Goal: Task Accomplishment & Management: Complete application form

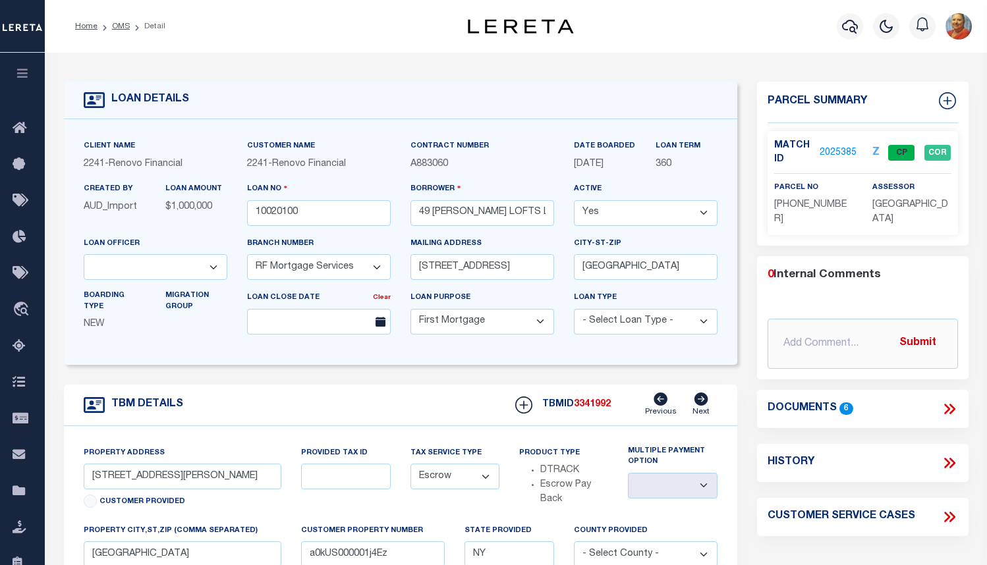
select select "14701"
select select "25067"
select select "10"
select select "Escrow"
select select
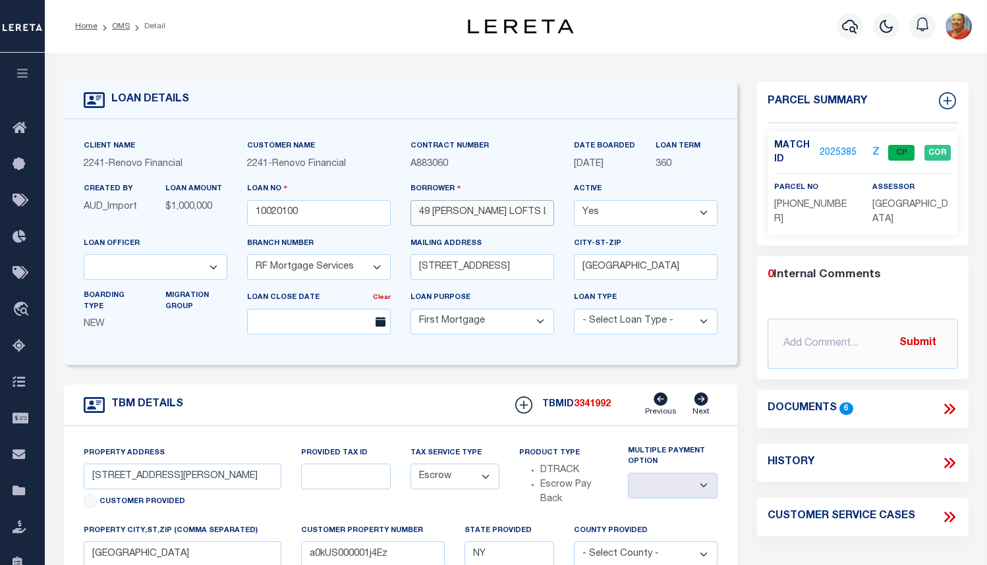
drag, startPoint x: 541, startPoint y: 213, endPoint x: 412, endPoint y: 216, distance: 129.2
click at [412, 216] on input "49 [PERSON_NAME] LOFTS LLC" at bounding box center [483, 213] width 144 height 26
drag, startPoint x: 308, startPoint y: 219, endPoint x: 256, endPoint y: 215, distance: 51.6
click at [256, 215] on input "10020100" at bounding box center [319, 213] width 144 height 26
drag, startPoint x: 540, startPoint y: 215, endPoint x: 411, endPoint y: 218, distance: 128.6
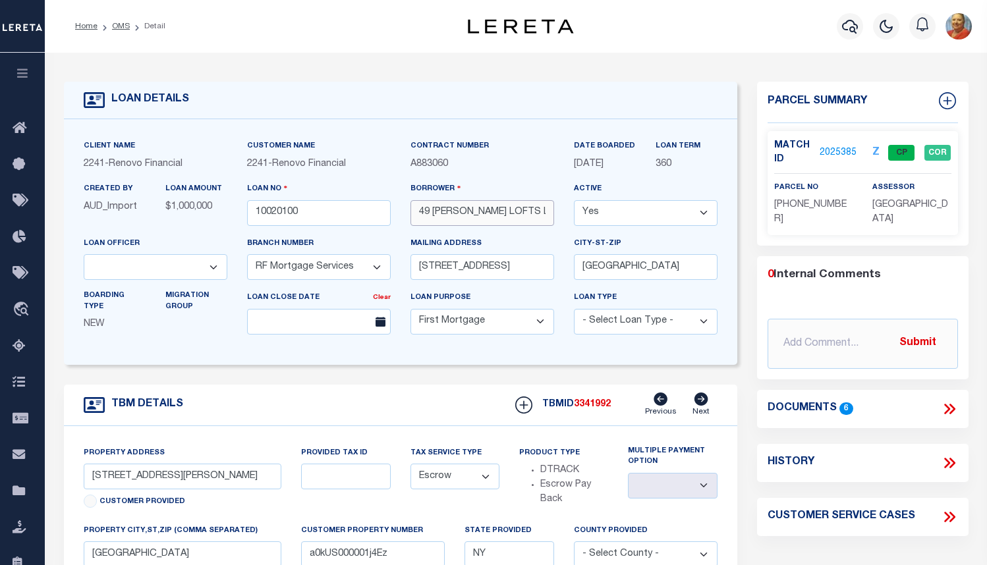
click at [411, 218] on input "49 [PERSON_NAME] LOFTS LLC" at bounding box center [483, 213] width 144 height 26
click at [858, 29] on icon "button" at bounding box center [850, 27] width 16 height 14
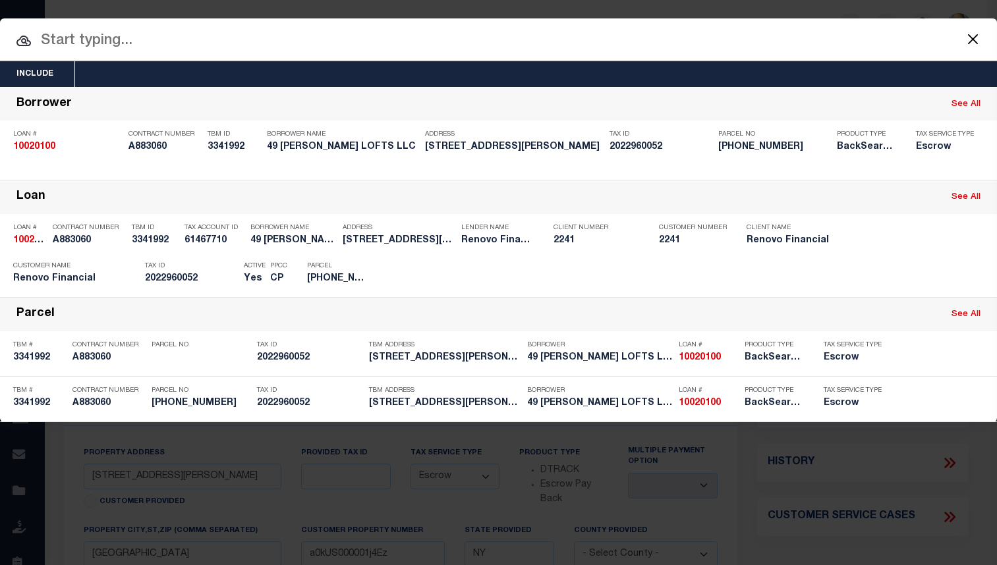
paste input "10010363"
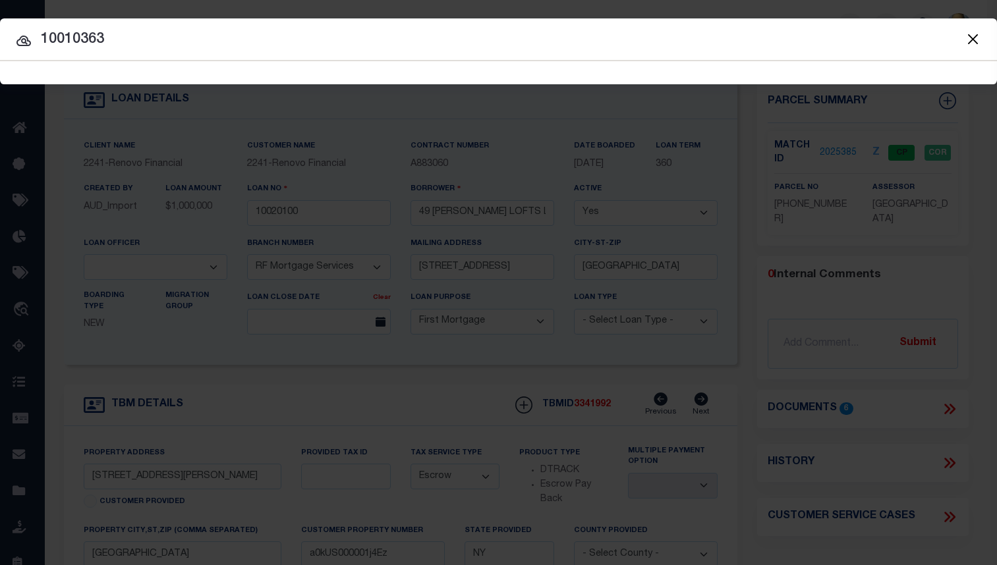
type input "10010363"
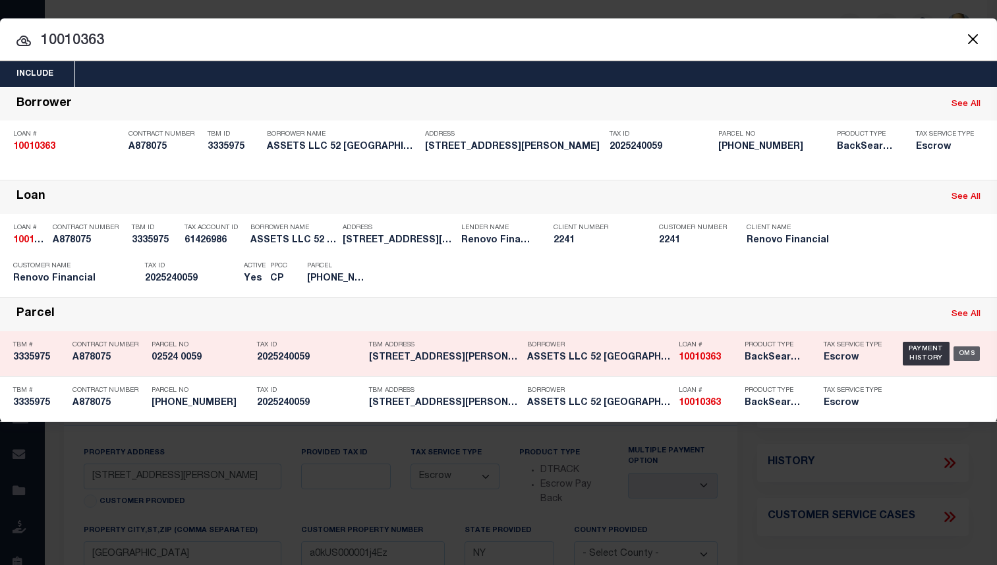
click at [963, 355] on div "OMS" at bounding box center [967, 354] width 27 height 14
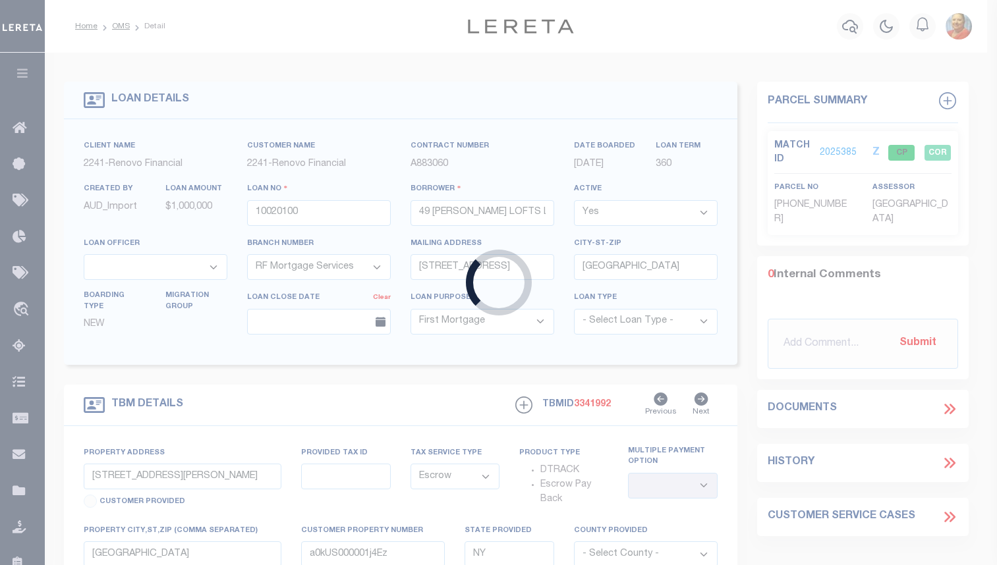
type input "10010363"
type input "ASSETS LLC 52 [GEOGRAPHIC_DATA]"
select select
type input "12 WILLOW PL"
type input "[GEOGRAPHIC_DATA]"
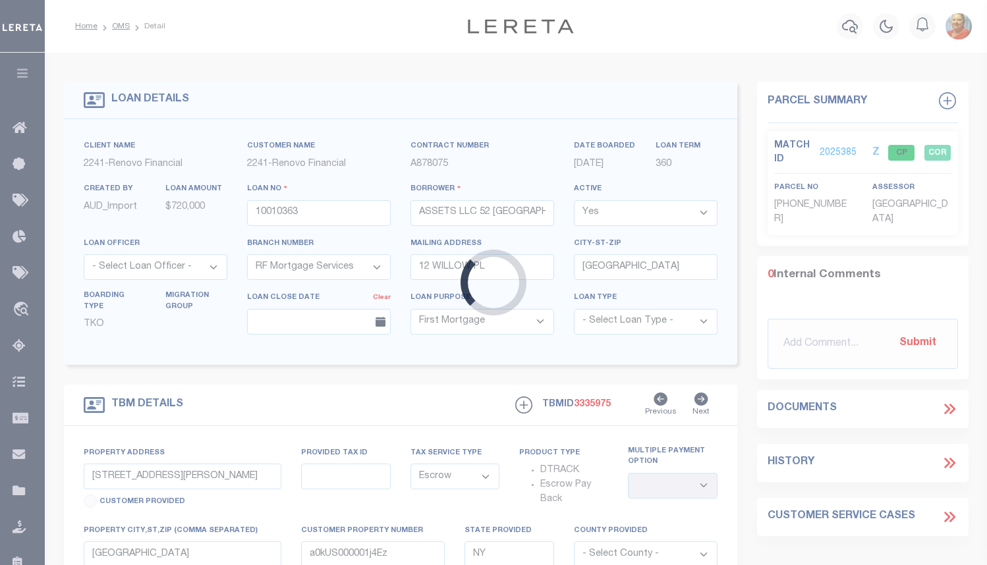
type input "[STREET_ADDRESS][PERSON_NAME]"
type input "02524 0059"
type input "BRONX NY 104525478"
type input "a0kUS00000188xV"
select select
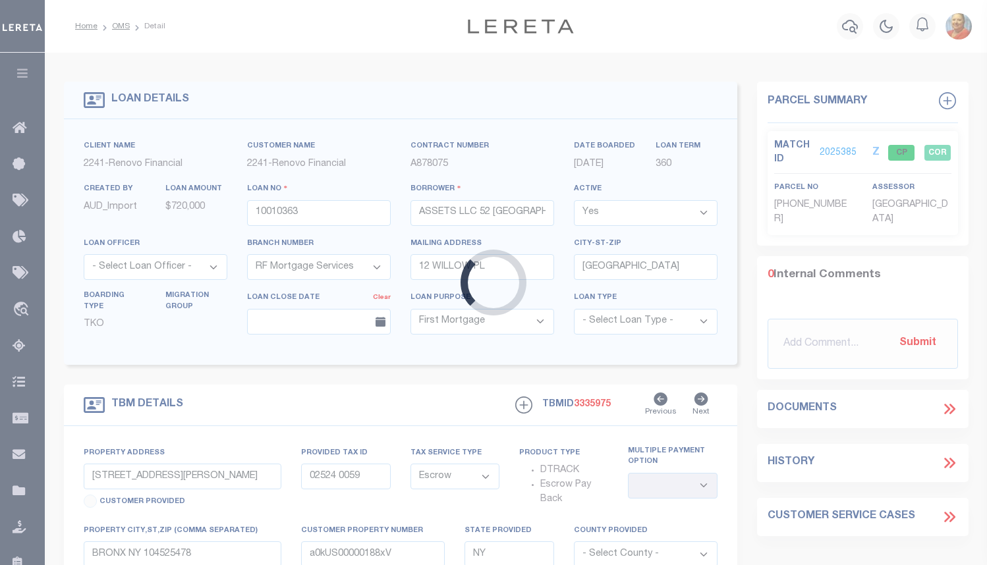
select select
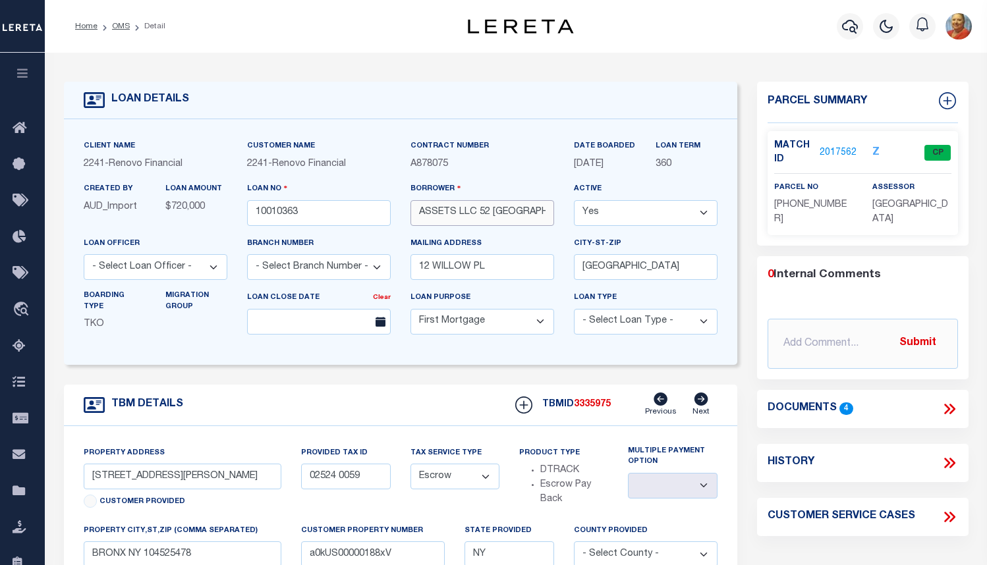
drag, startPoint x: 511, startPoint y: 214, endPoint x: 419, endPoint y: 213, distance: 92.9
click at [419, 213] on input "ASSETS LLC 52 [GEOGRAPHIC_DATA]" at bounding box center [483, 213] width 144 height 26
